Goal: Information Seeking & Learning: Learn about a topic

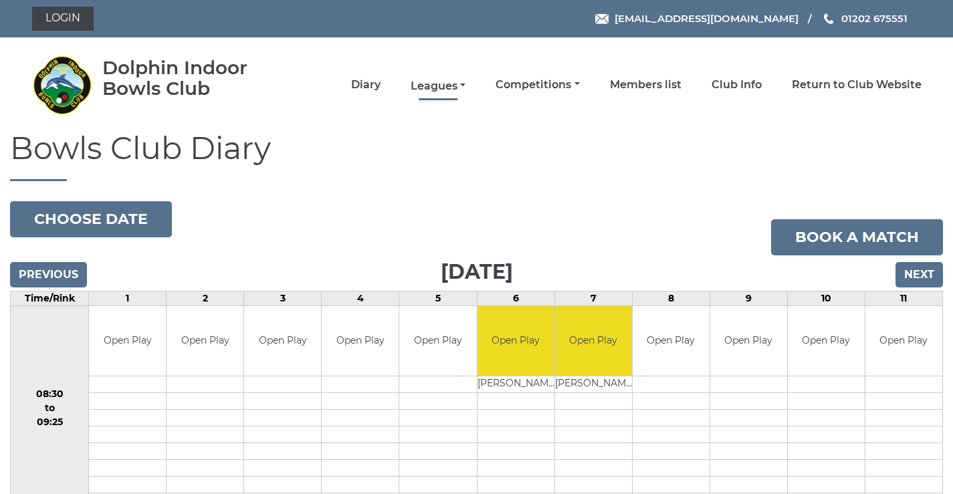
click at [441, 84] on link "Leagues" at bounding box center [438, 86] width 55 height 15
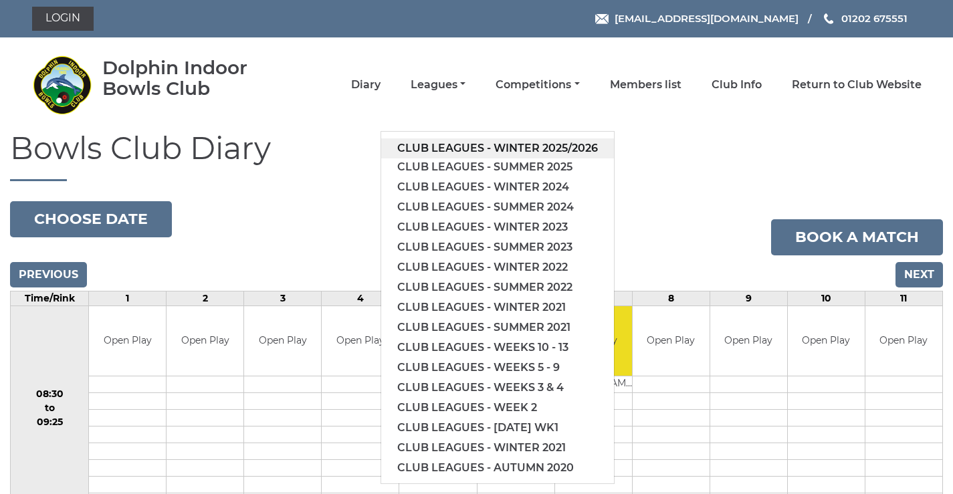
click at [436, 145] on link "Club leagues - Winter 2025/2026" at bounding box center [497, 148] width 233 height 20
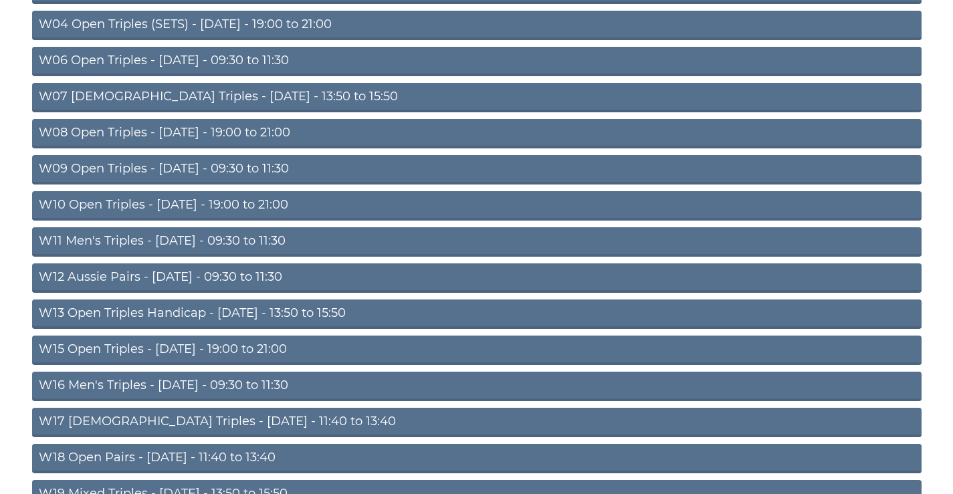
scroll to position [431, 0]
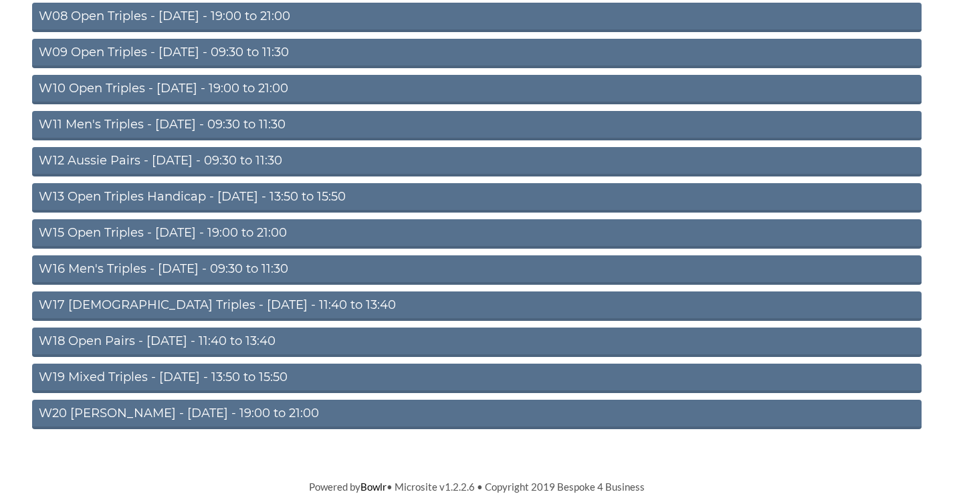
click at [105, 158] on link "W12 Aussie Pairs - Thursday - 09:30 to 11:30" at bounding box center [476, 161] width 889 height 29
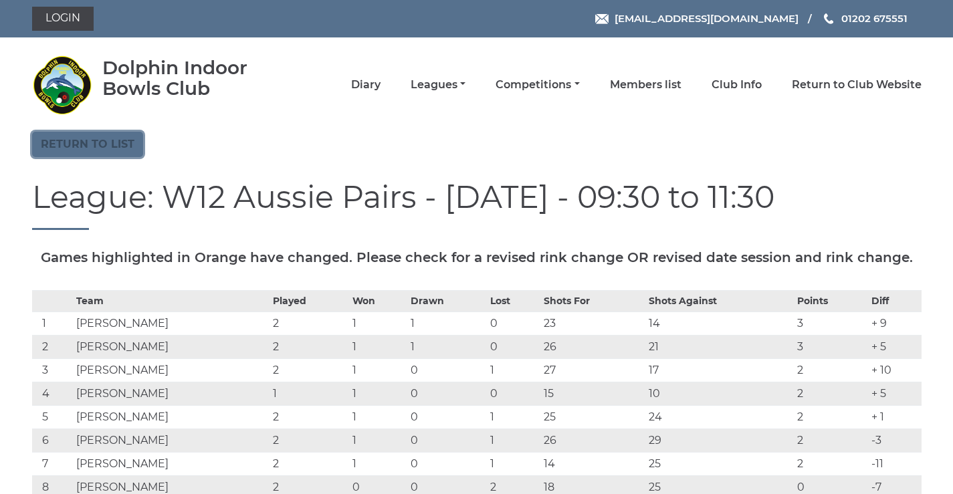
click at [103, 146] on link "Return to list" at bounding box center [87, 144] width 111 height 25
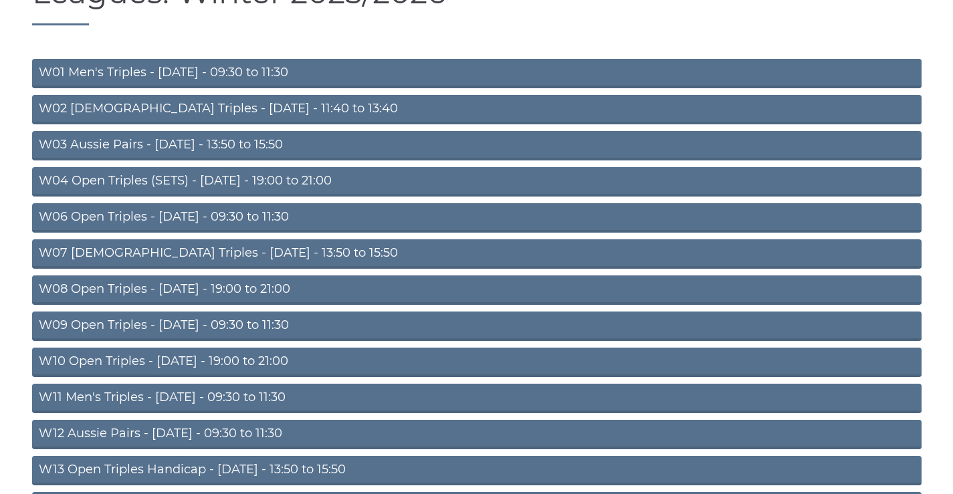
scroll to position [431, 0]
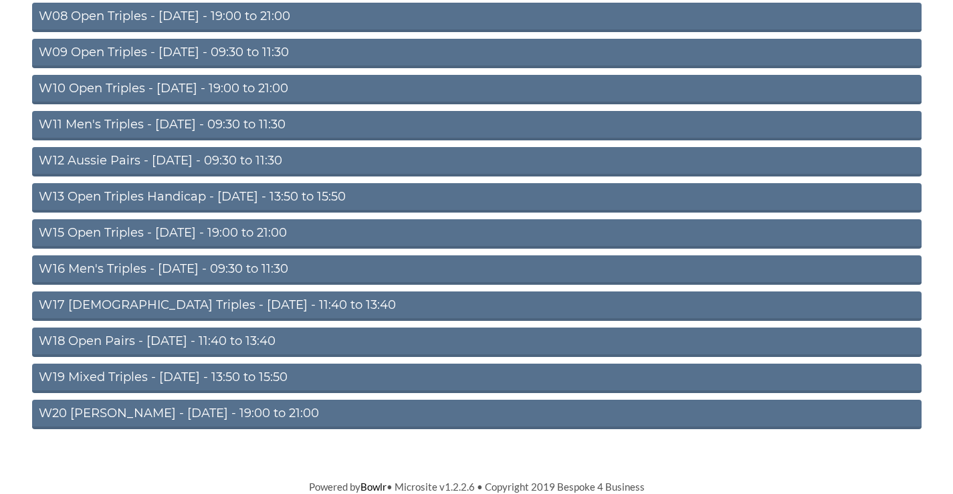
click at [221, 265] on link "W16 Men's Triples - Friday - 09:30 to 11:30" at bounding box center [476, 269] width 889 height 29
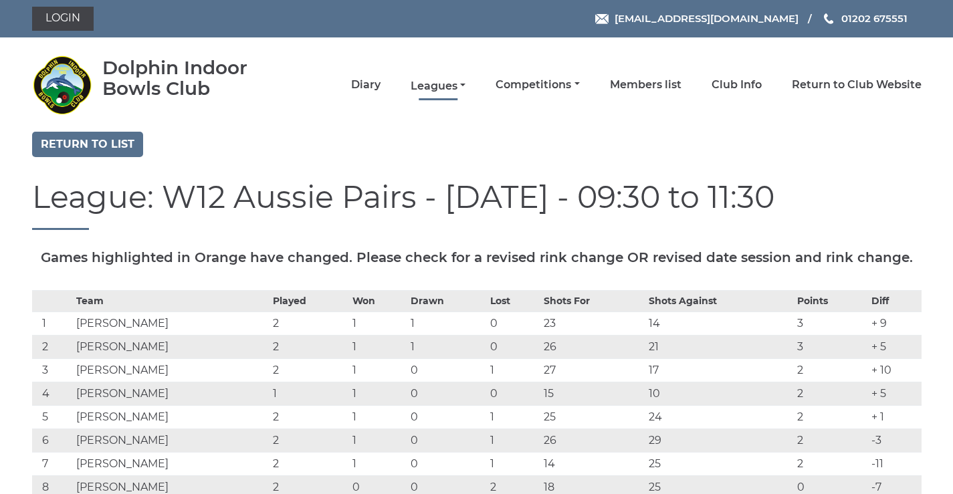
click at [436, 86] on link "Leagues" at bounding box center [438, 86] width 55 height 15
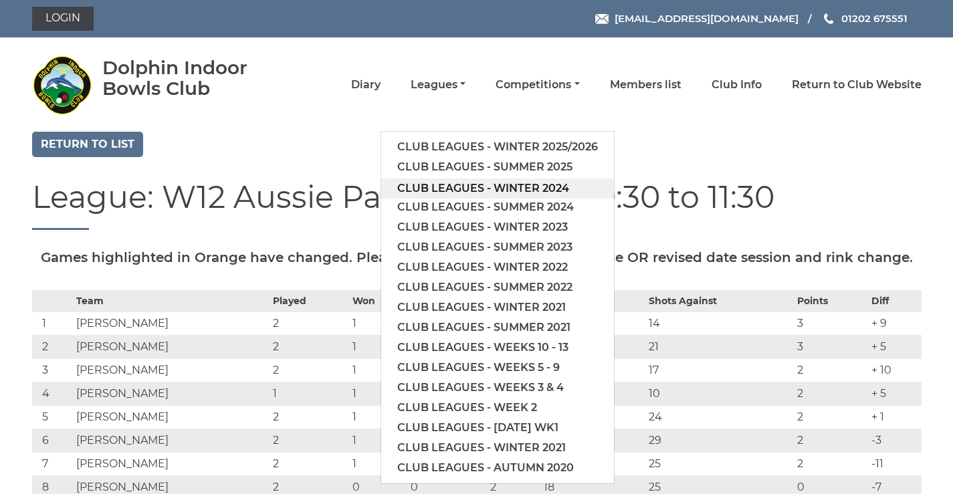
click at [443, 193] on link "Club leagues - Winter 2024" at bounding box center [497, 189] width 233 height 20
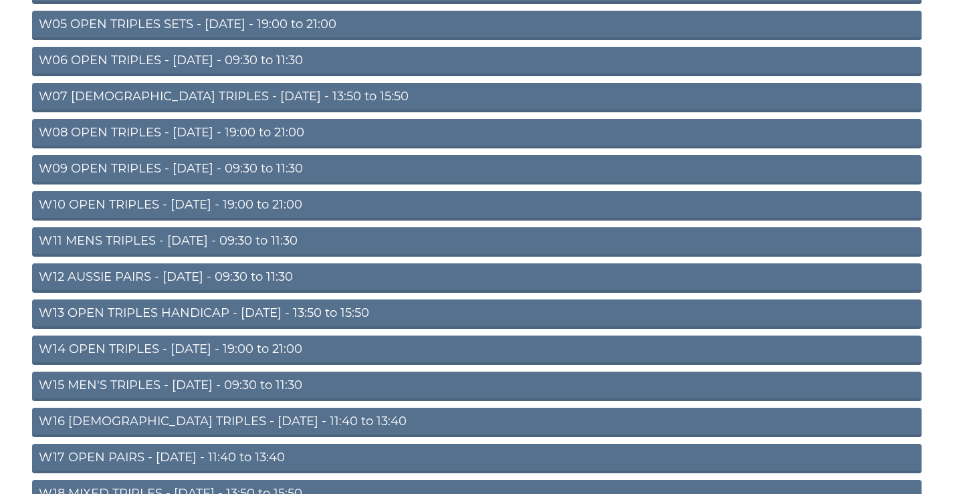
scroll to position [431, 0]
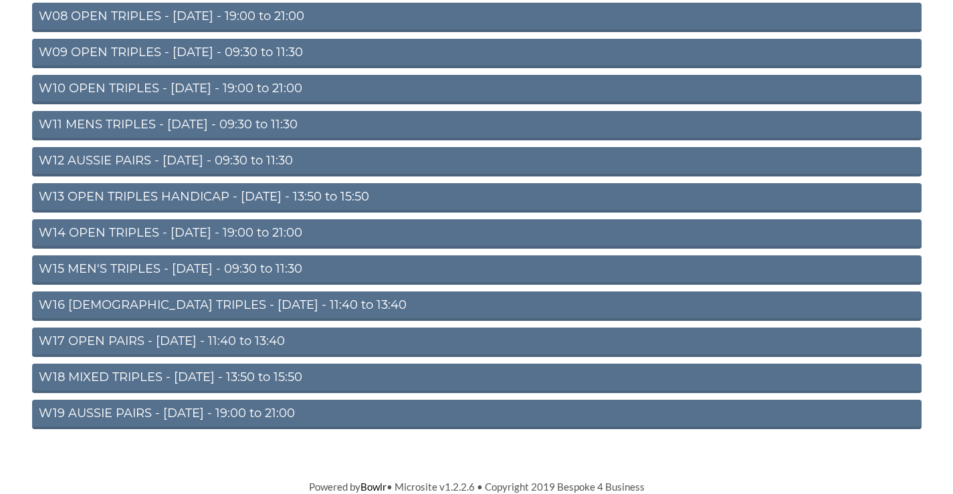
click at [245, 267] on link "W15 MEN'S TRIPLES - Friday - 09:30 to 11:30" at bounding box center [476, 269] width 889 height 29
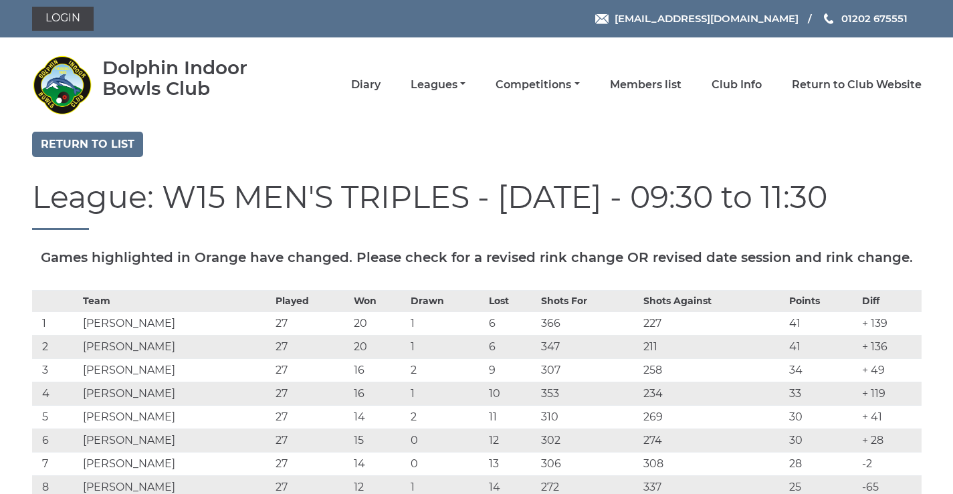
scroll to position [156, 0]
